Goal: Download file/media

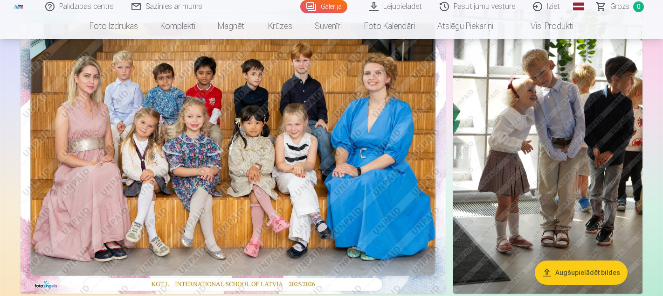
scroll to position [93, 0]
click at [245, 140] on img at bounding box center [233, 151] width 425 height 284
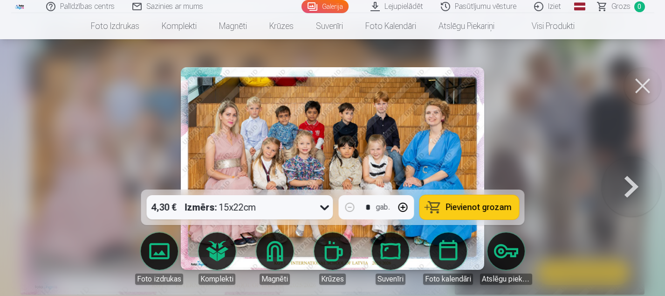
click at [646, 79] on button at bounding box center [642, 85] width 37 height 37
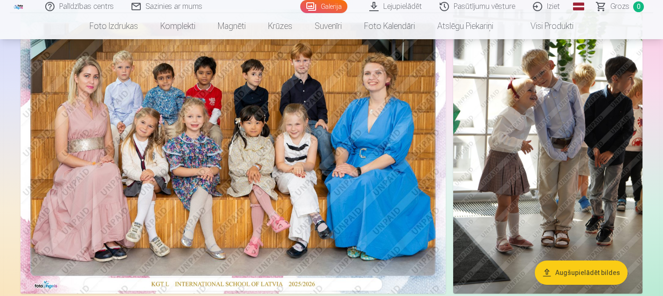
click at [328, 9] on link "Galerija" at bounding box center [323, 6] width 47 height 13
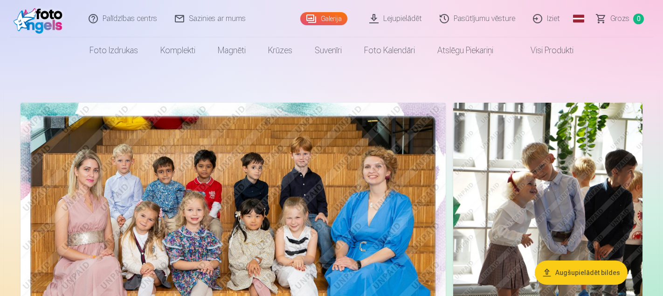
click at [415, 17] on link "Lejupielādēt" at bounding box center [396, 18] width 70 height 37
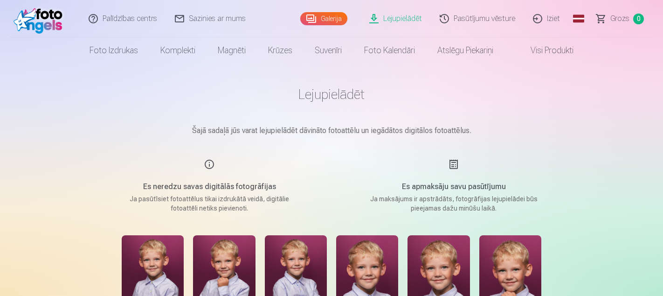
click at [317, 14] on link "Galerija" at bounding box center [323, 18] width 47 height 13
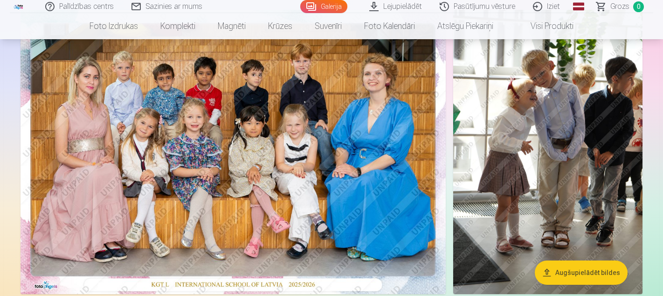
scroll to position [93, 0]
